Goal: Check status: Check status

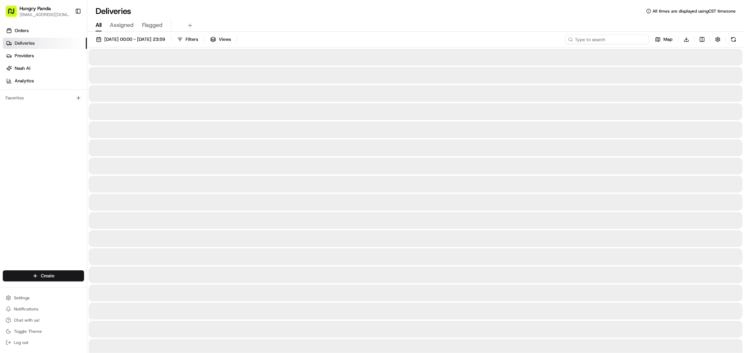
click at [610, 40] on input at bounding box center [607, 40] width 84 height 10
paste input "630507609615774993735"
type input "630507609615774993735"
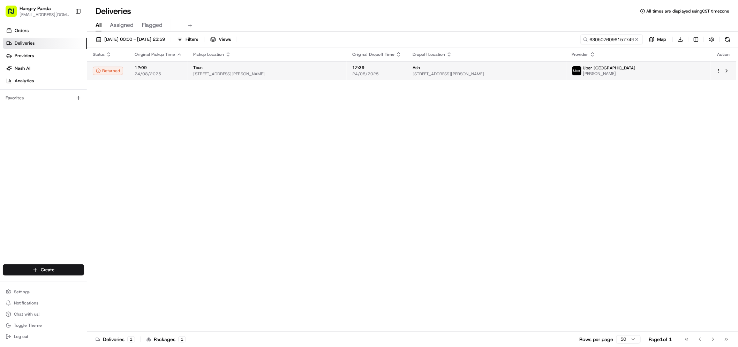
click at [553, 71] on span "[STREET_ADDRESS][PERSON_NAME]" at bounding box center [487, 74] width 148 height 6
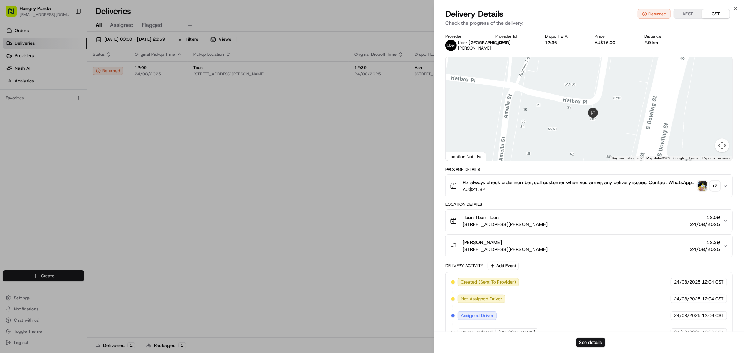
drag, startPoint x: 463, startPoint y: 251, endPoint x: 583, endPoint y: 247, distance: 120.1
click at [582, 248] on div "[PERSON_NAME] [STREET_ADDRESS][PERSON_NAME] 12:39 [DATE]" at bounding box center [586, 246] width 273 height 14
click at [707, 184] on img "button" at bounding box center [702, 186] width 10 height 10
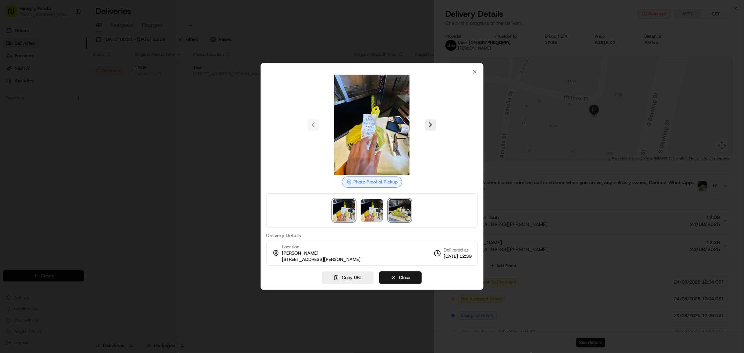
click at [403, 213] on img at bounding box center [400, 210] width 22 height 22
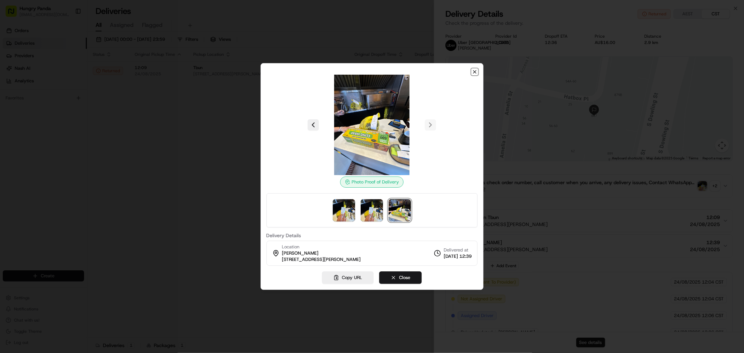
click at [473, 71] on icon "button" at bounding box center [475, 72] width 6 height 6
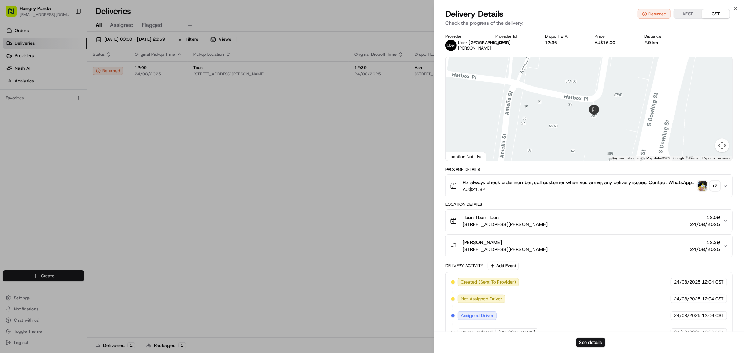
click at [723, 247] on icon "button" at bounding box center [726, 246] width 6 height 6
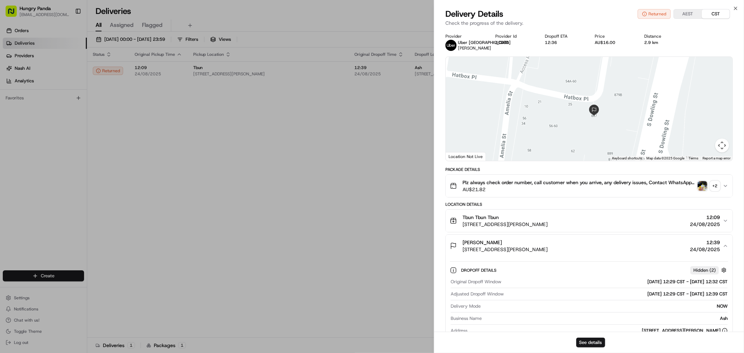
click at [717, 248] on span "24/08/2025" at bounding box center [705, 249] width 30 height 7
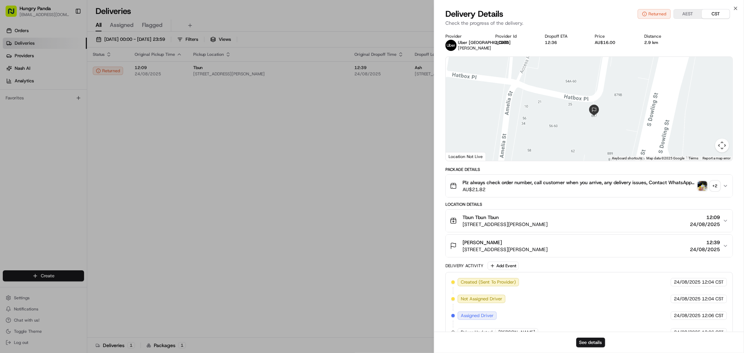
click at [717, 248] on span "24/08/2025" at bounding box center [705, 249] width 30 height 7
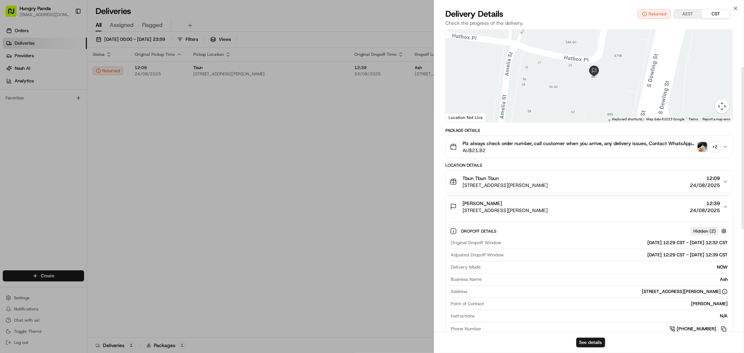
scroll to position [39, 0]
drag, startPoint x: 371, startPoint y: 170, endPoint x: 418, endPoint y: 154, distance: 49.8
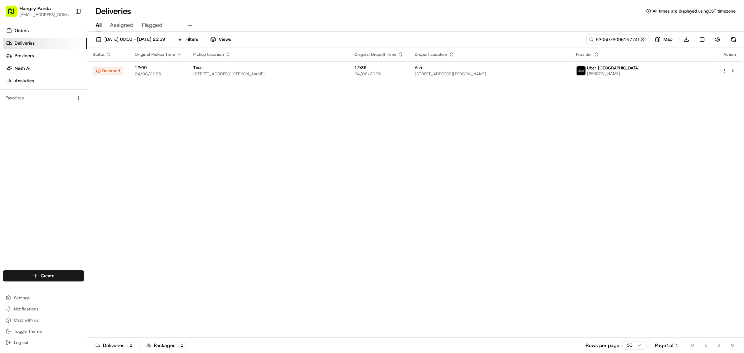
click at [643, 39] on button at bounding box center [642, 39] width 7 height 7
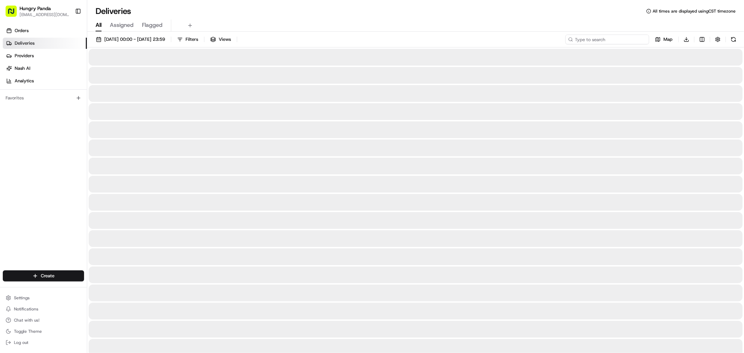
click at [613, 38] on input at bounding box center [607, 40] width 84 height 10
paste input "7008039746451715551209"
type input "7008039746451715551209"
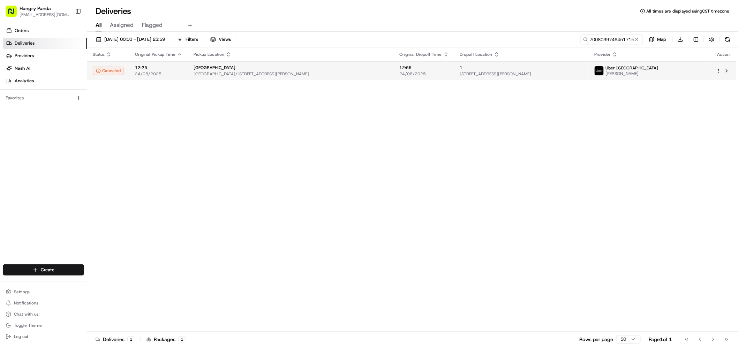
click at [583, 71] on span "[STREET_ADDRESS][PERSON_NAME]" at bounding box center [521, 74] width 123 height 6
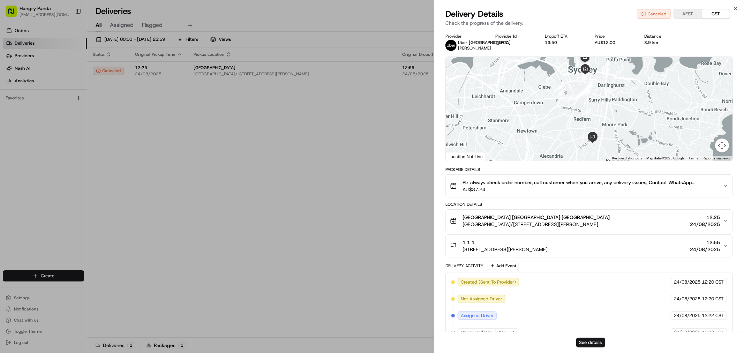
click at [719, 241] on span "12:55" at bounding box center [705, 242] width 30 height 7
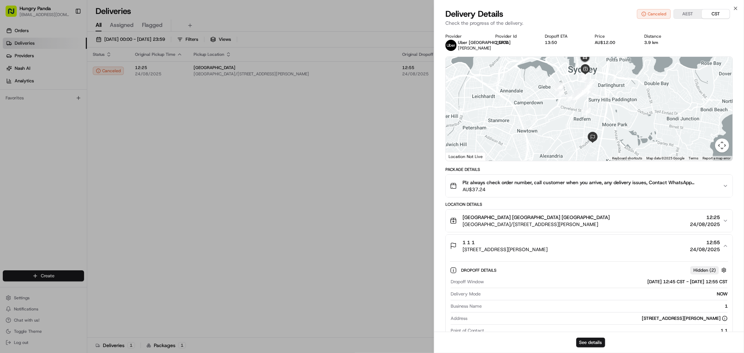
click at [719, 241] on span "12:55" at bounding box center [705, 242] width 30 height 7
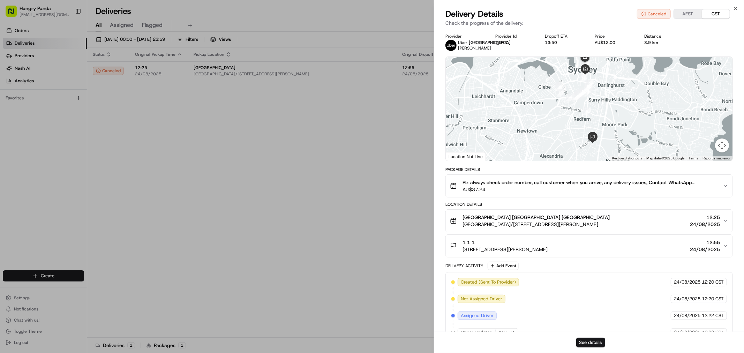
click at [719, 241] on span "12:55" at bounding box center [705, 242] width 30 height 7
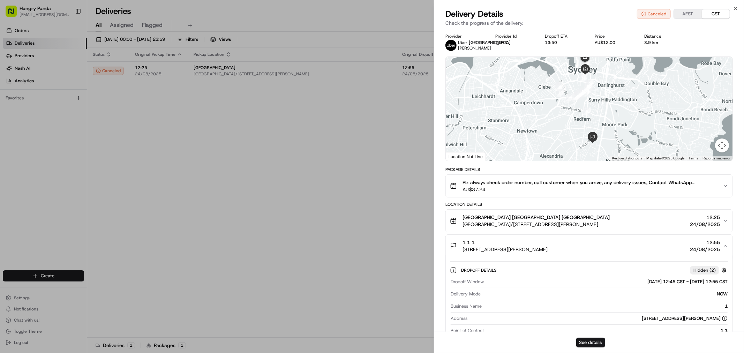
click at [719, 241] on span "12:55" at bounding box center [705, 242] width 30 height 7
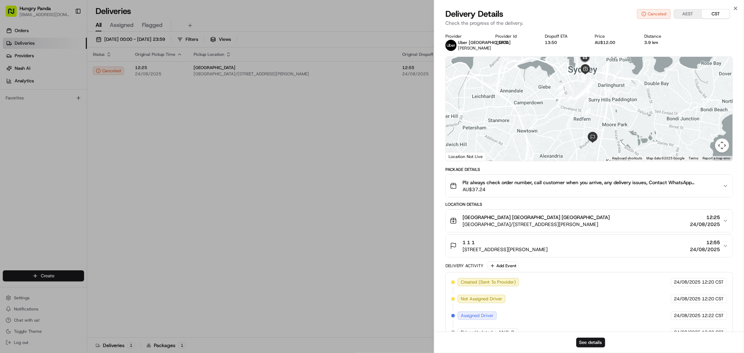
click at [722, 185] on div "Plz always check order number, call customer when you arrive, any delivery issu…" at bounding box center [586, 186] width 273 height 14
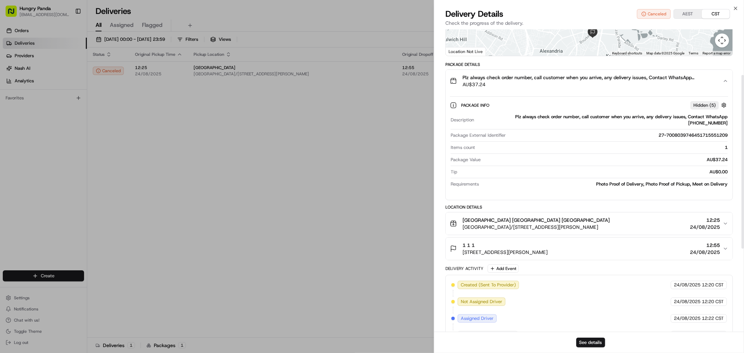
scroll to position [116, 0]
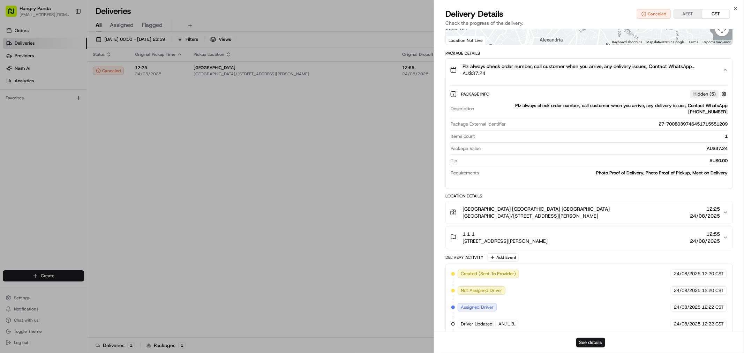
click at [722, 236] on div "1 1 1 [STREET_ADDRESS][PERSON_NAME] 12:55 [DATE]" at bounding box center [586, 238] width 273 height 14
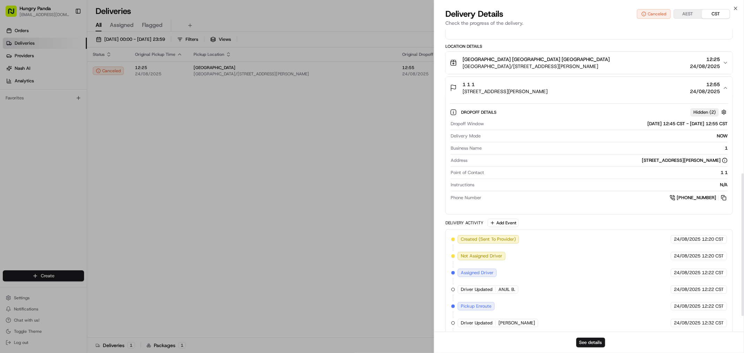
scroll to position [339, 0]
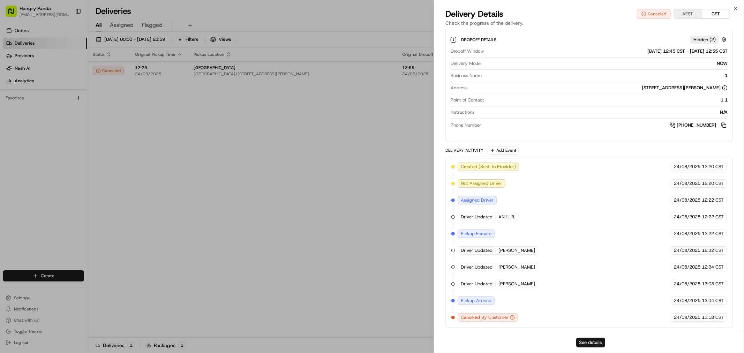
drag, startPoint x: 323, startPoint y: 167, endPoint x: 608, endPoint y: 65, distance: 301.8
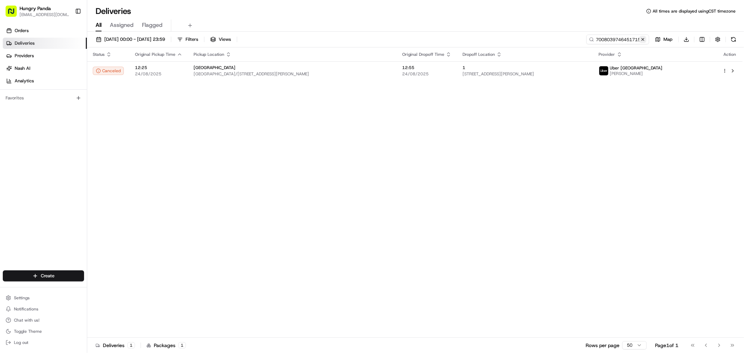
click at [643, 37] on button at bounding box center [642, 39] width 7 height 7
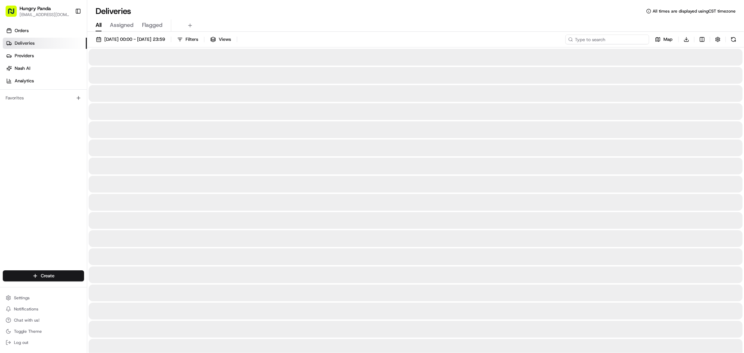
click at [607, 40] on input at bounding box center [607, 40] width 84 height 10
paste input "2783931215354777721807"
type input "2783931215354777721807"
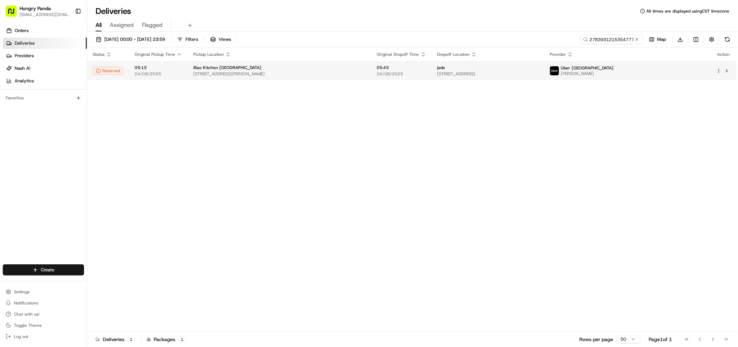
click at [538, 68] on div "jade" at bounding box center [487, 68] width 101 height 6
